Goal: Book appointment/travel/reservation

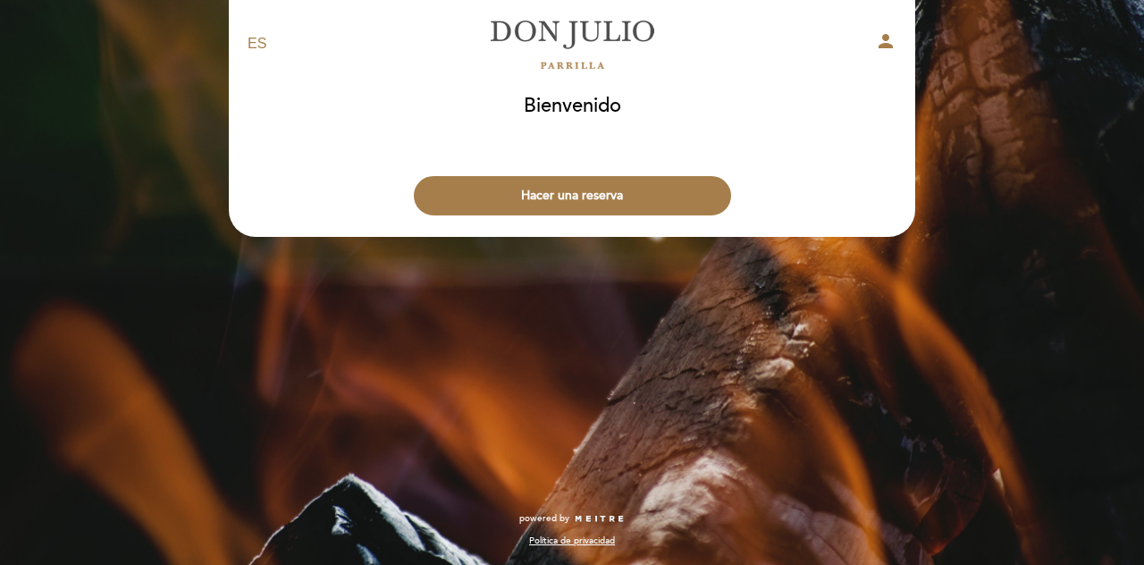
select select "es"
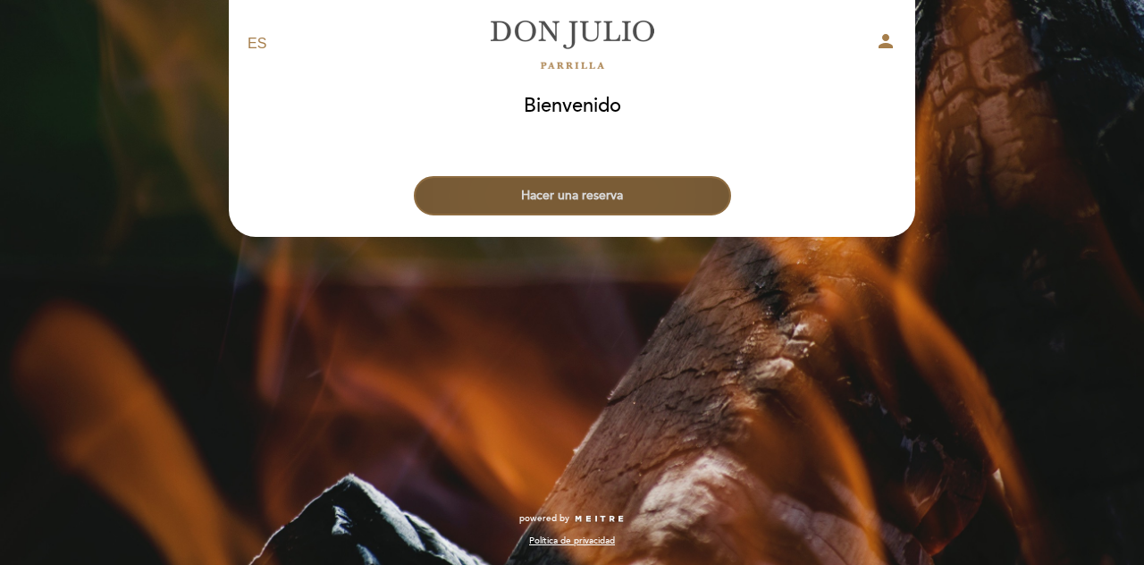
click at [619, 200] on button "Hacer una reserva" at bounding box center [572, 195] width 317 height 39
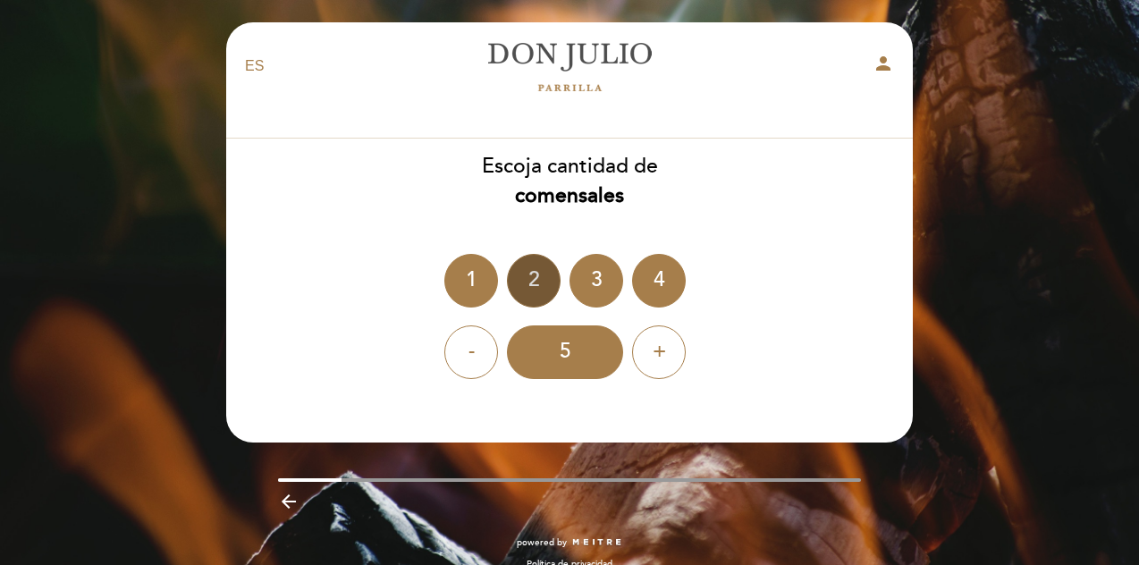
click at [536, 278] on div "2" at bounding box center [534, 281] width 54 height 54
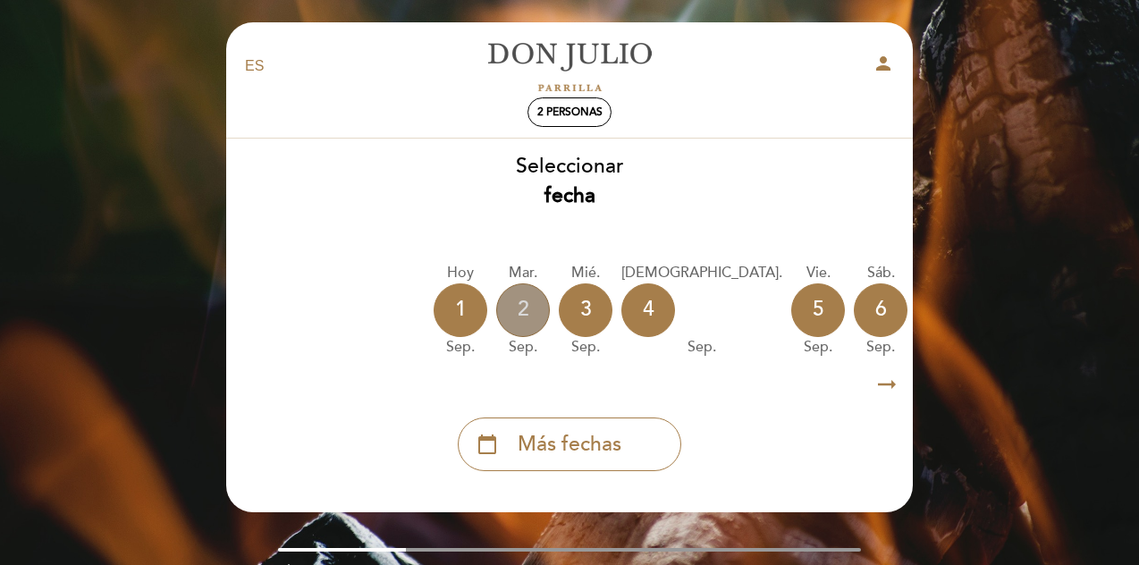
click at [529, 316] on div "2" at bounding box center [523, 310] width 54 height 54
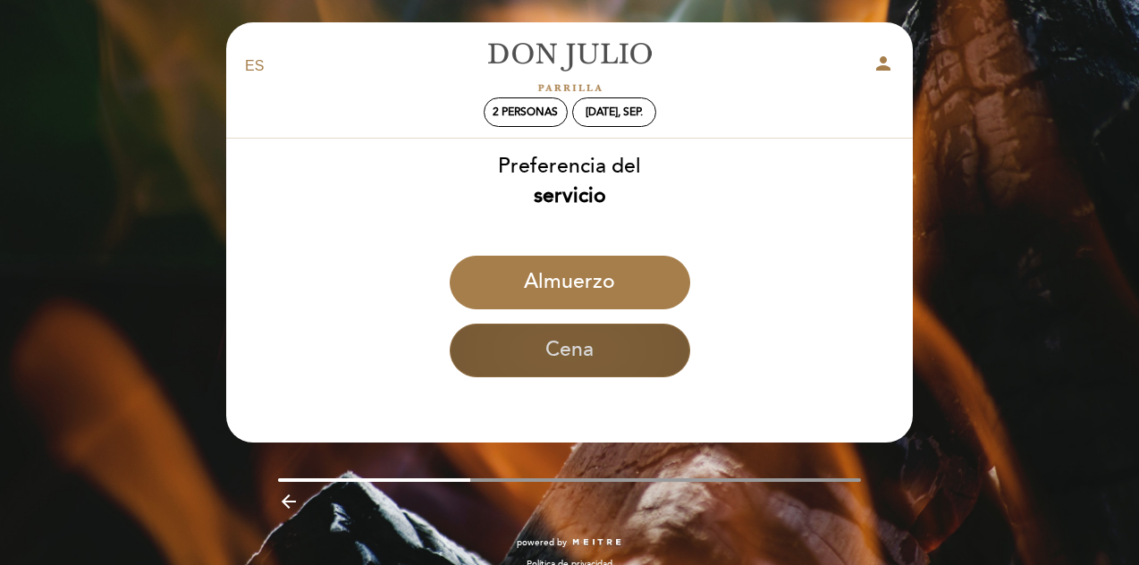
click at [536, 344] on button "Cena" at bounding box center [570, 351] width 240 height 54
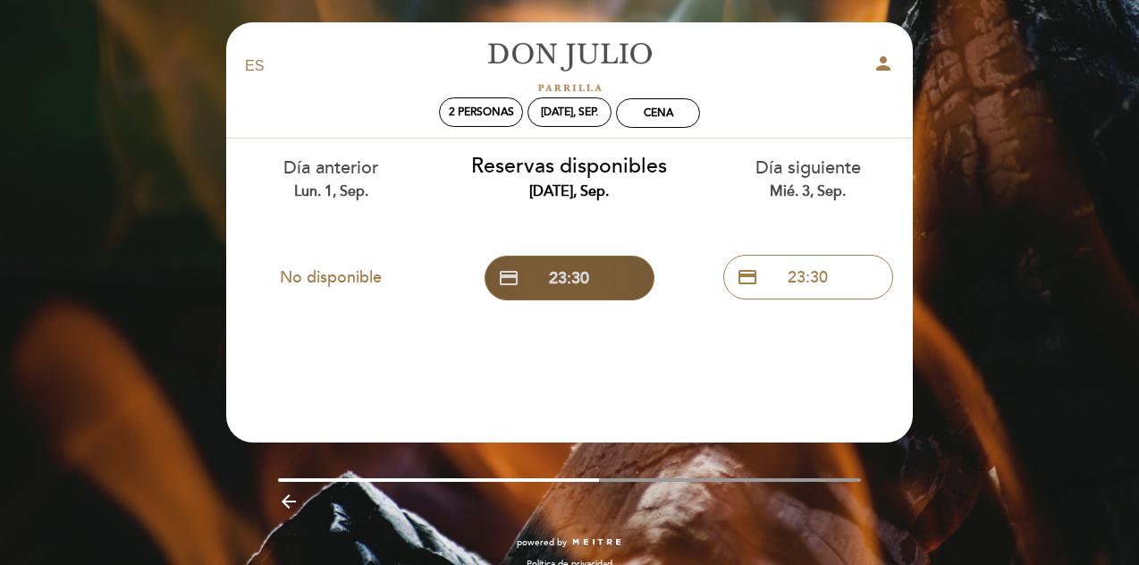
click at [559, 267] on button "credit_card 23:30" at bounding box center [570, 278] width 170 height 45
click at [632, 478] on div at bounding box center [570, 480] width 584 height 4
drag, startPoint x: 559, startPoint y: 478, endPoint x: 674, endPoint y: 482, distance: 115.4
click at [674, 482] on div "arrow_backward" at bounding box center [569, 498] width 713 height 40
click at [674, 482] on div "arrow_backward" at bounding box center [569, 500] width 713 height 37
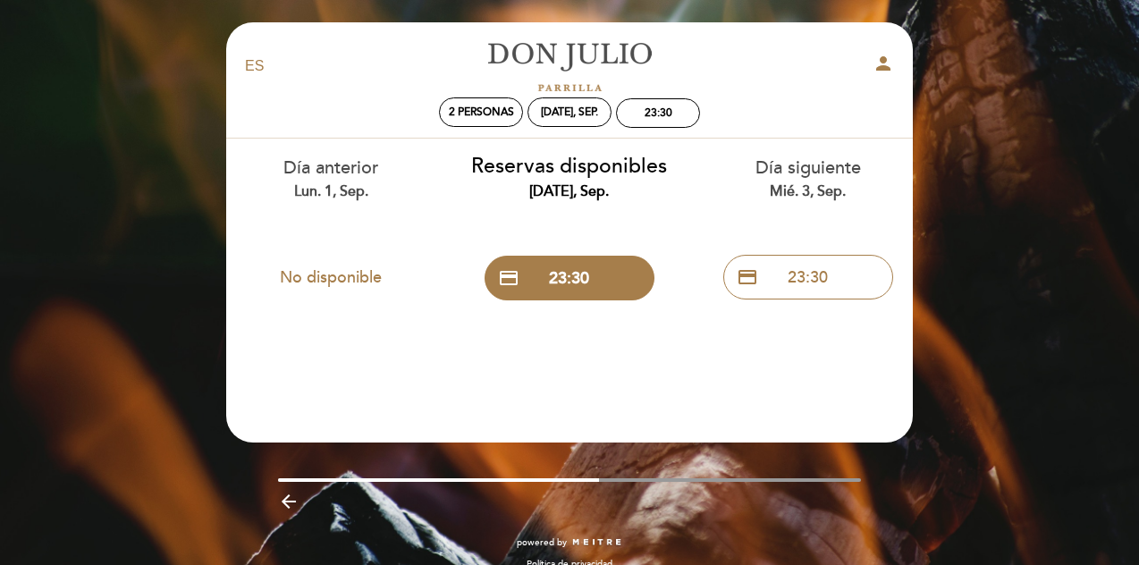
click at [745, 477] on div "EN ES PT [PERSON_NAME] person 2 personas [DATE], sep. 23:30 [GEOGRAPHIC_DATA] […" at bounding box center [569, 305] width 713 height 566
drag, startPoint x: 815, startPoint y: 448, endPoint x: 857, endPoint y: 480, distance: 52.9
click at [857, 480] on div "EN ES PT [PERSON_NAME] person 2 personas [DATE], sep. 23:30 [GEOGRAPHIC_DATA] […" at bounding box center [569, 305] width 713 height 566
click at [857, 480] on div at bounding box center [570, 480] width 584 height 4
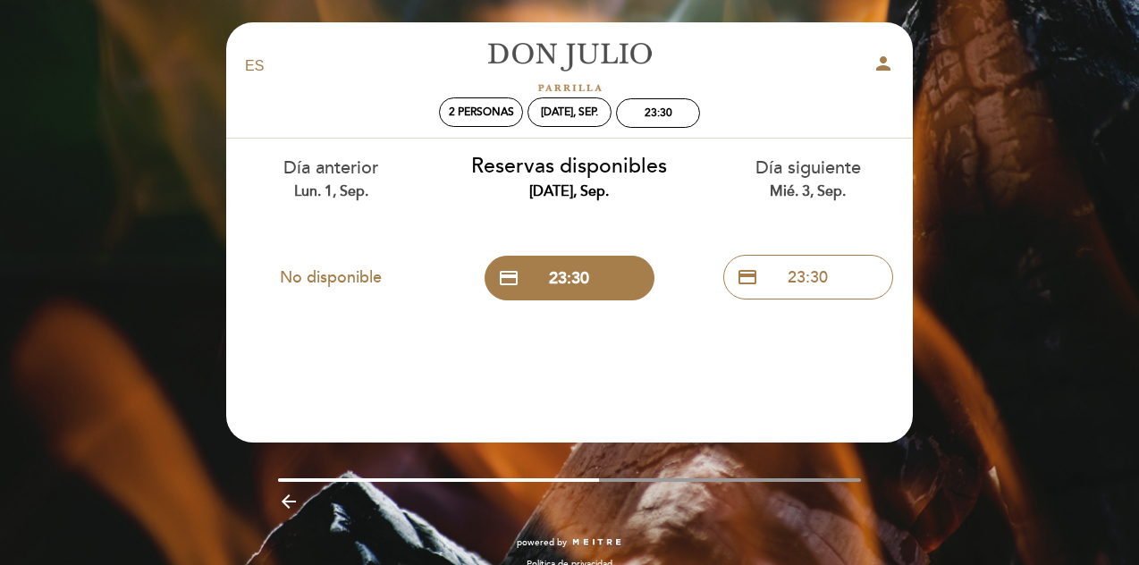
click at [857, 480] on div at bounding box center [570, 480] width 584 height 4
click at [288, 499] on icon "arrow_backward" at bounding box center [288, 501] width 21 height 21
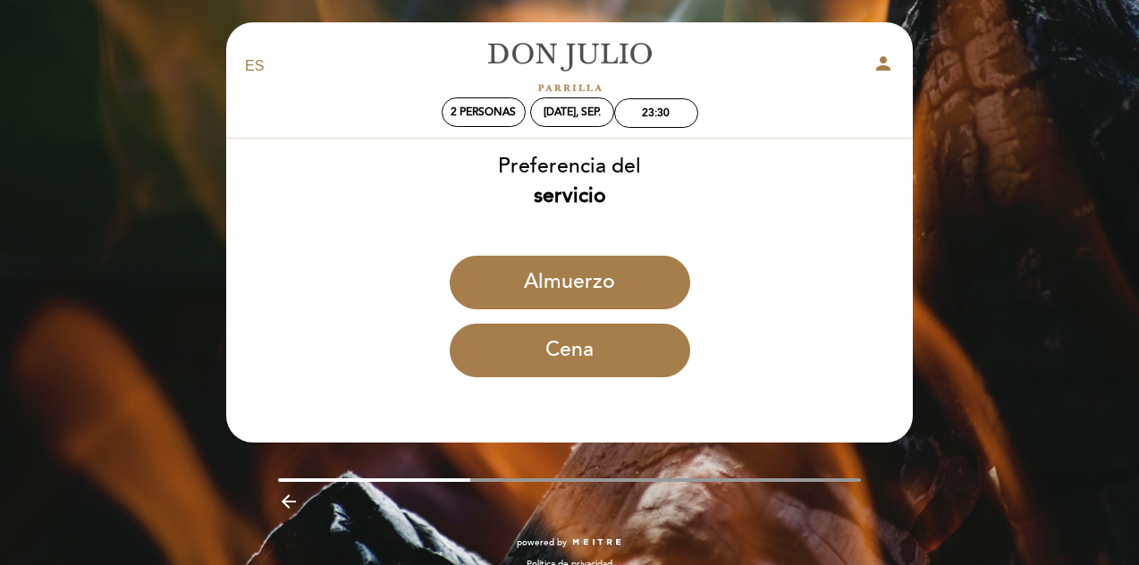
click at [288, 499] on icon "arrow_backward" at bounding box center [288, 501] width 21 height 21
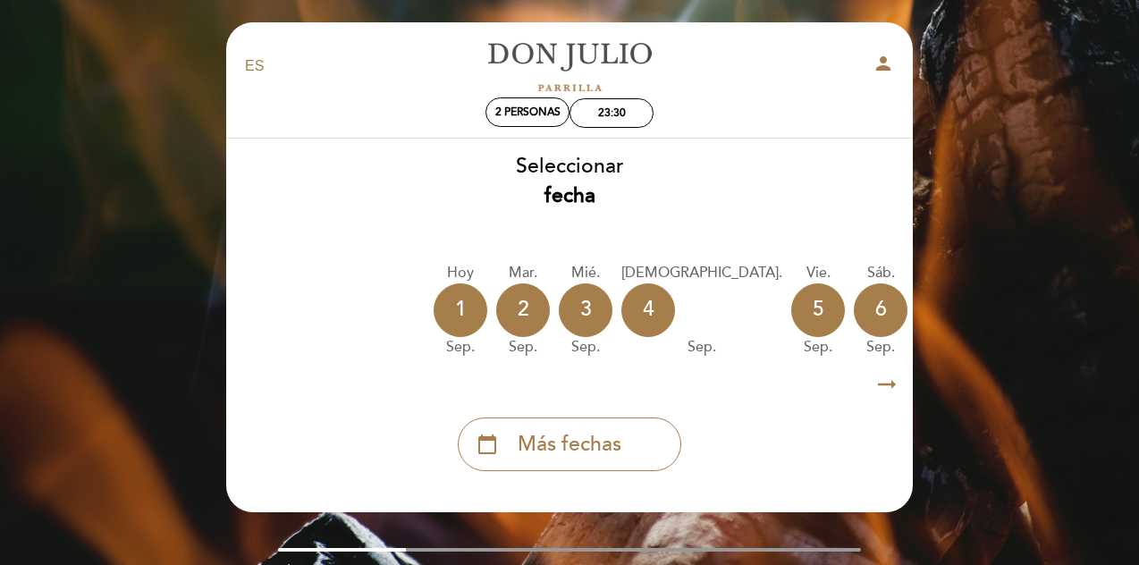
click at [979, 322] on div "8" at bounding box center [1006, 310] width 54 height 54
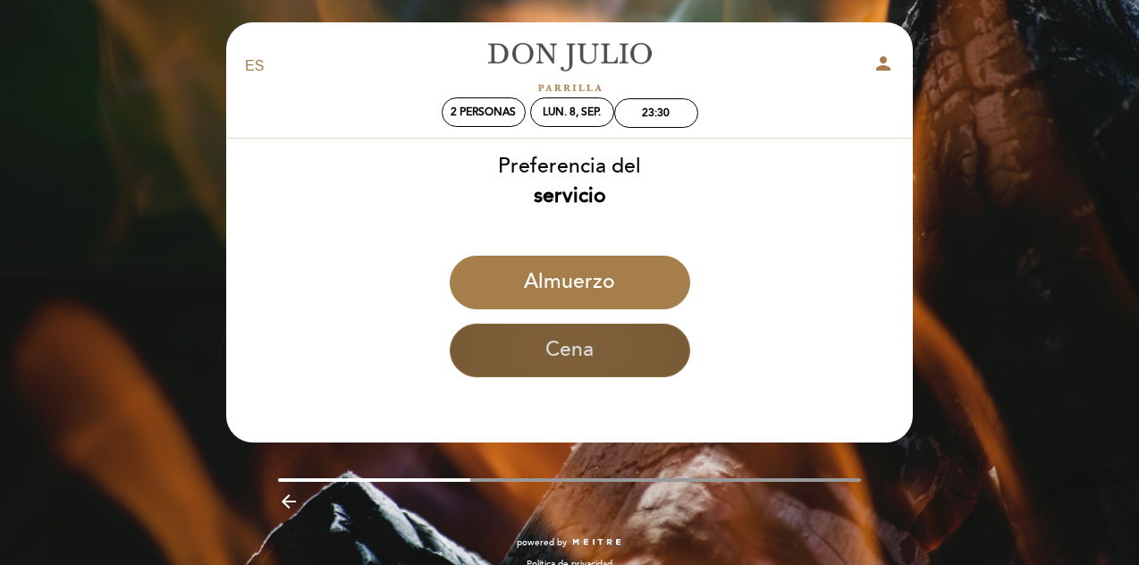
click at [639, 363] on button "Cena" at bounding box center [570, 351] width 240 height 54
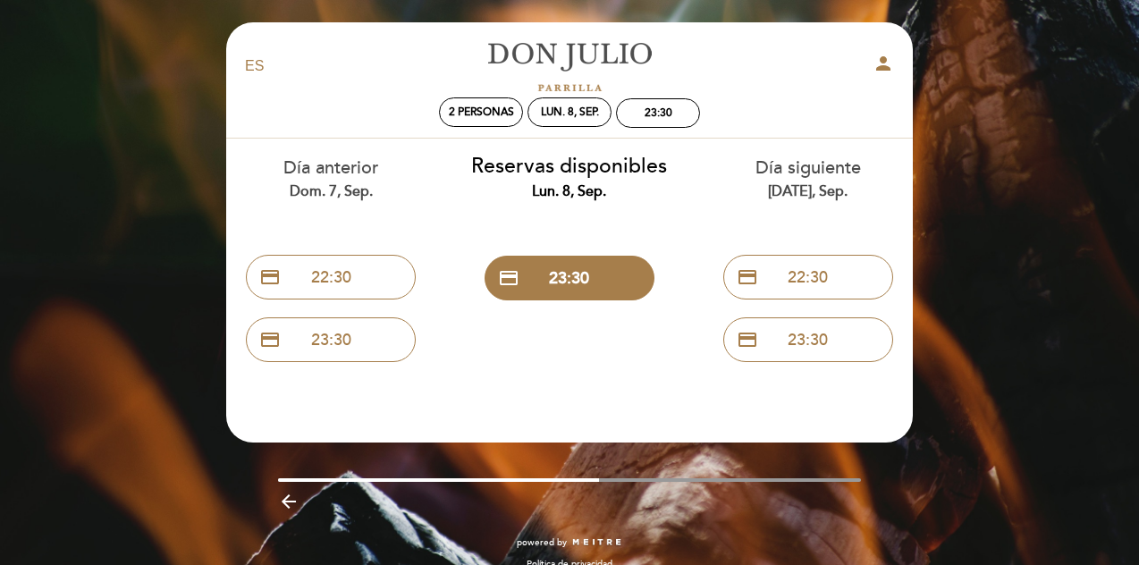
click at [284, 502] on icon "arrow_backward" at bounding box center [288, 501] width 21 height 21
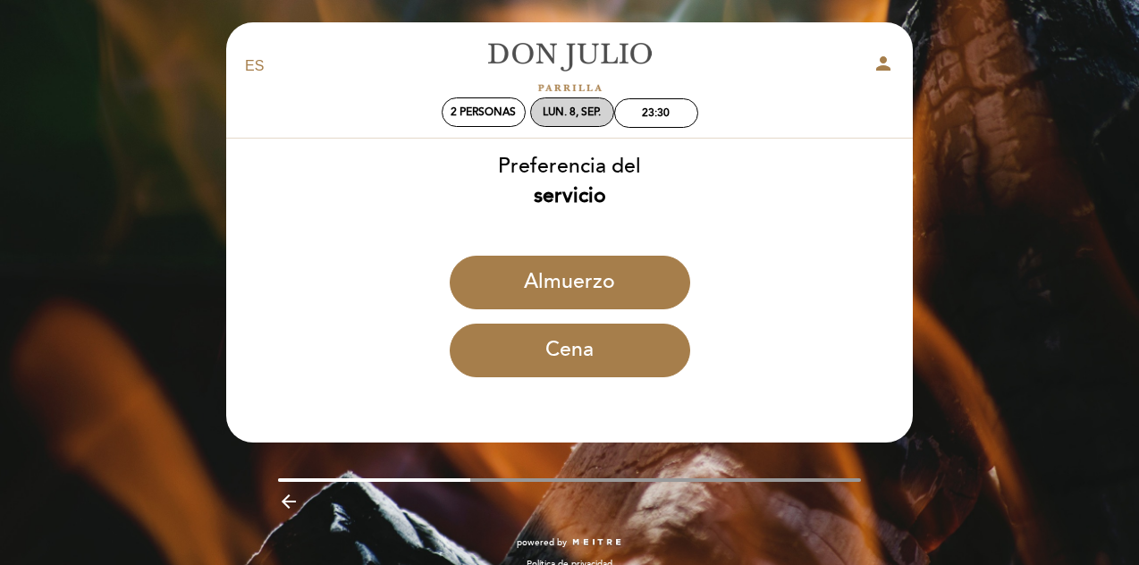
click at [569, 108] on div "lun. 8, sep." at bounding box center [572, 111] width 58 height 13
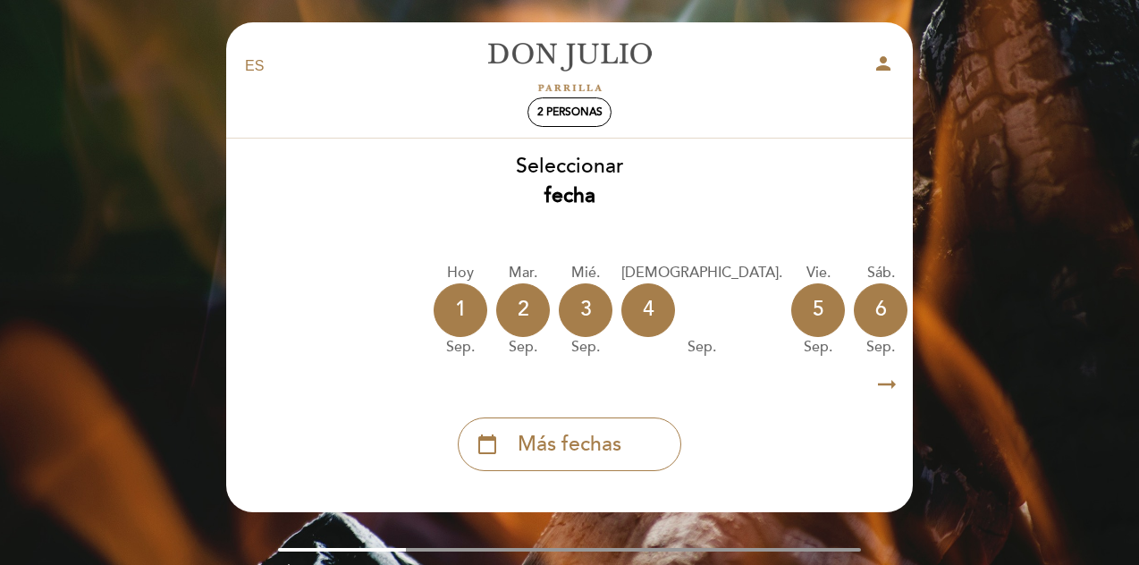
click at [879, 385] on icon "arrow_right_alt" at bounding box center [886, 385] width 27 height 38
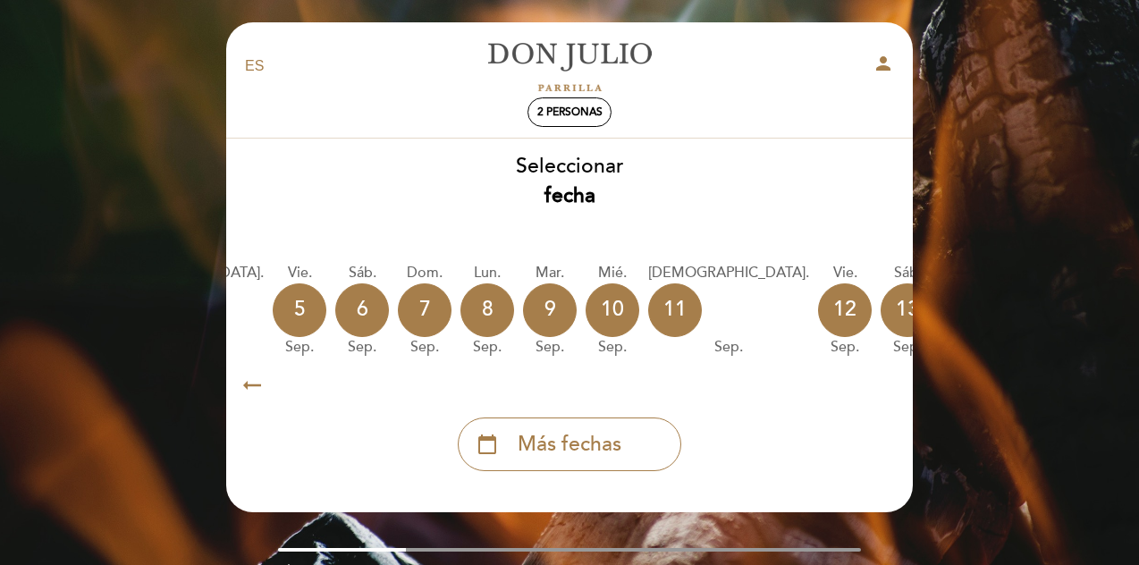
click at [879, 385] on icon "arrow_right_alt" at bounding box center [886, 385] width 27 height 38
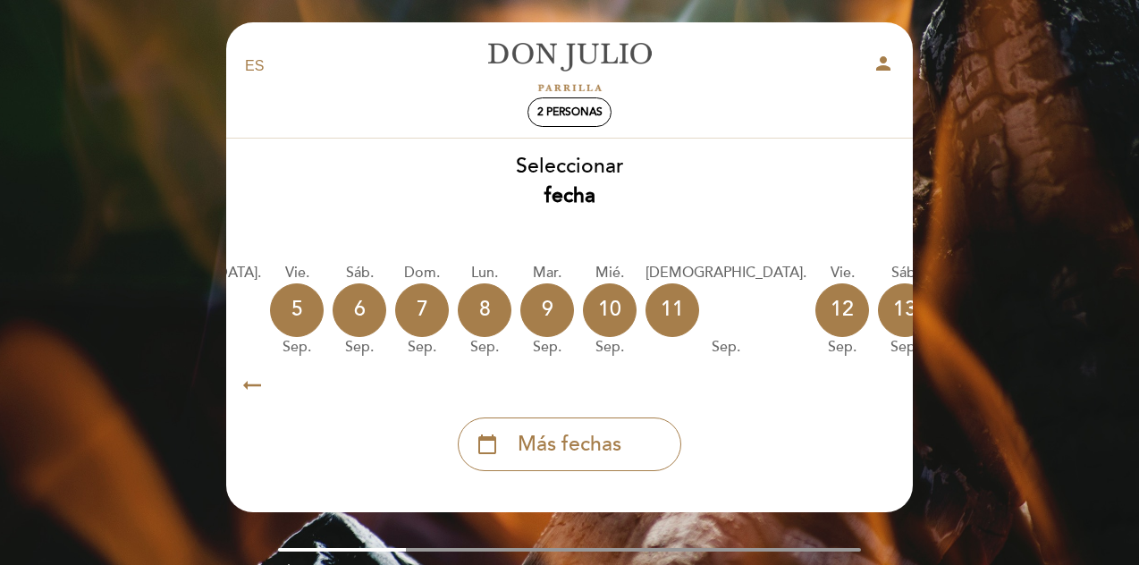
click at [1003, 330] on div "lun. [DATE]" at bounding box center [1030, 310] width 54 height 95
click at [1003, 305] on div "15" at bounding box center [1030, 310] width 54 height 54
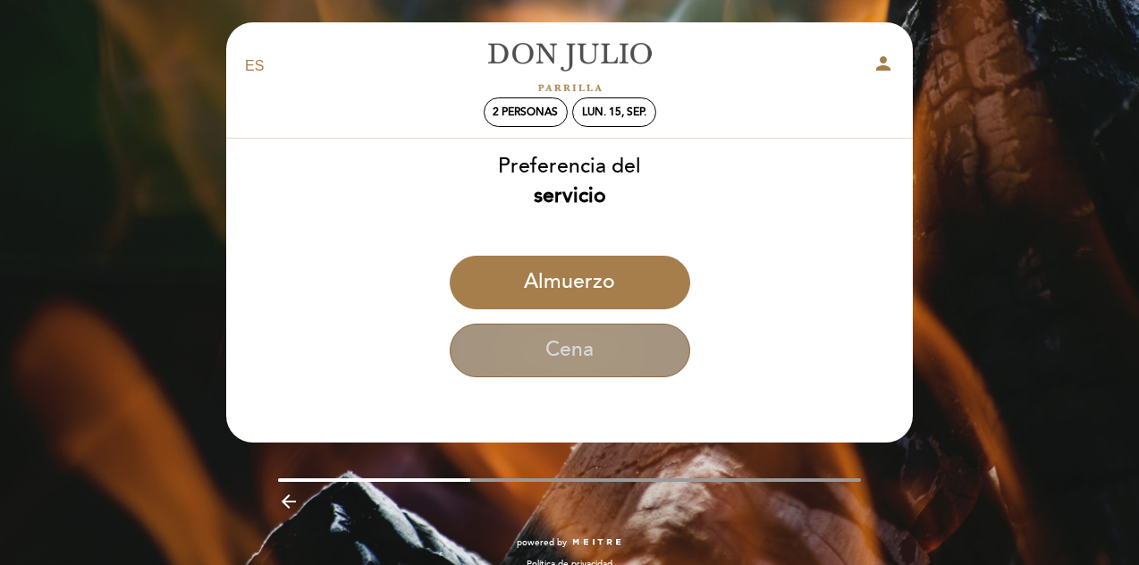
click at [613, 350] on button "Cena" at bounding box center [570, 351] width 240 height 54
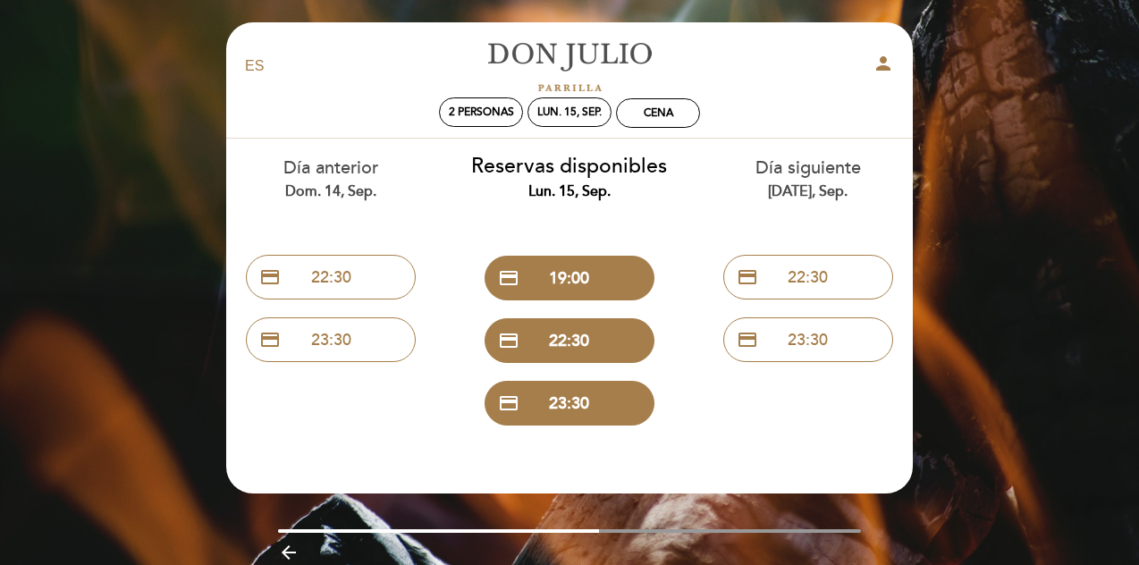
click at [175, 94] on div "EN ES PT [PERSON_NAME] person 2 personas lun. 15, sep. Cena [GEOGRAPHIC_DATA] […" at bounding box center [569, 319] width 1139 height 639
